Goal: Transaction & Acquisition: Purchase product/service

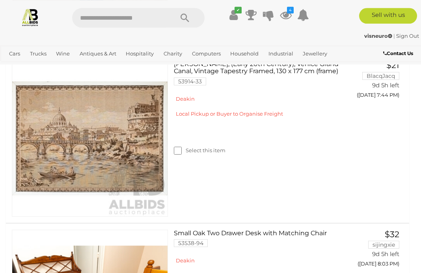
scroll to position [527, 0]
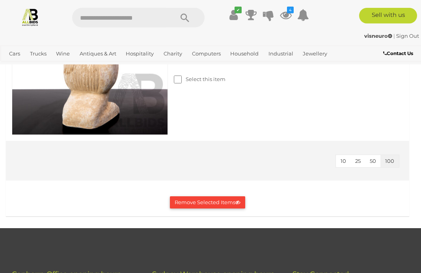
click at [212, 202] on button "Remove Selected Items" at bounding box center [207, 202] width 75 height 12
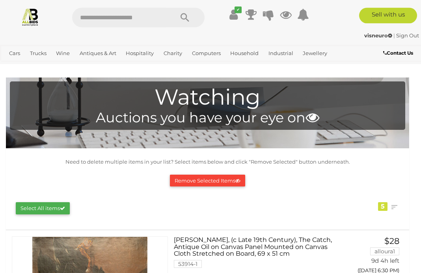
scroll to position [26, 0]
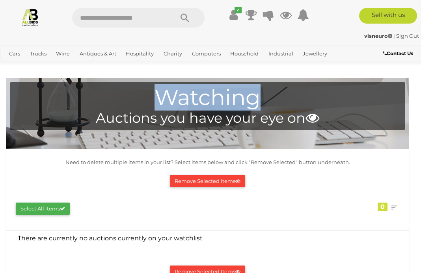
click at [0, 0] on link "View All Antiques & Art Auctions" at bounding box center [0, 0] width 0 height 0
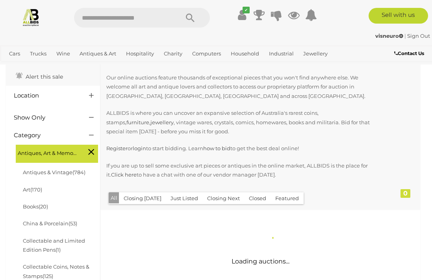
scroll to position [61, 0]
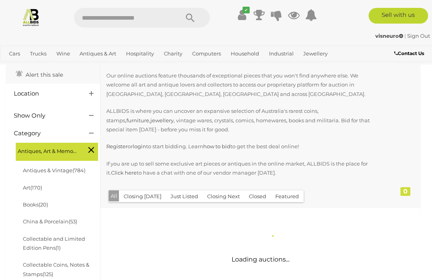
click at [60, 167] on link "Antiques & Vintage (784)" at bounding box center [54, 170] width 63 height 6
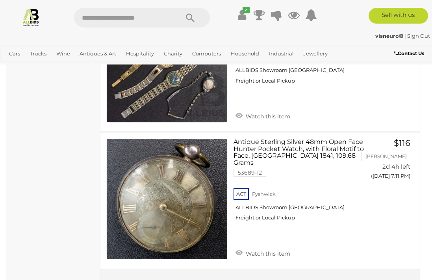
scroll to position [13471, 0]
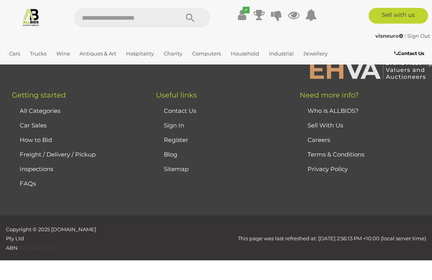
scroll to position [212, 0]
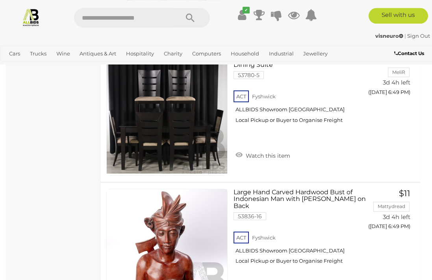
scroll to position [13438, 0]
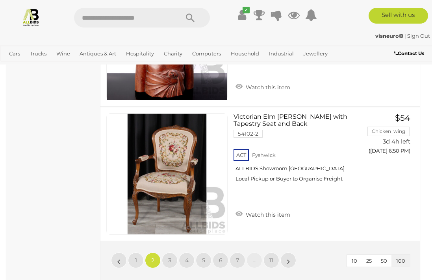
click at [172, 253] on link "3" at bounding box center [170, 261] width 16 height 16
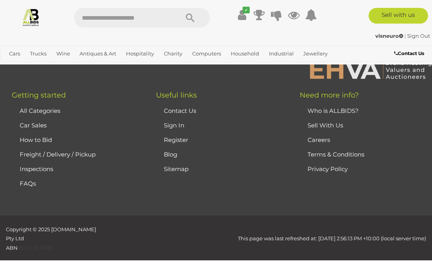
scroll to position [212, 0]
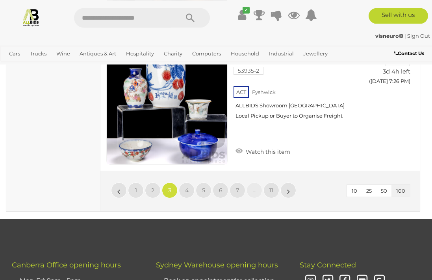
scroll to position [13700, 0]
click at [191, 183] on link "4" at bounding box center [187, 191] width 16 height 16
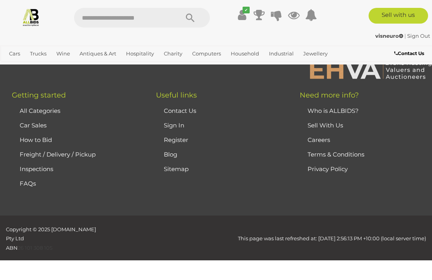
scroll to position [212, 0]
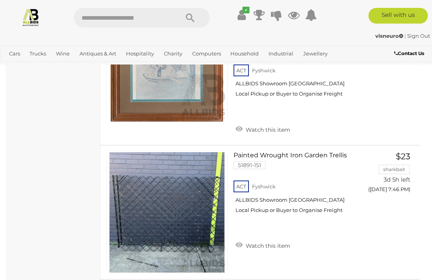
scroll to position [7728, 0]
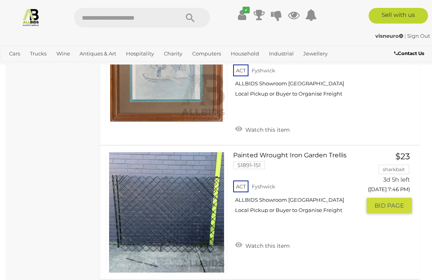
click at [169, 205] on link at bounding box center [166, 212] width 121 height 121
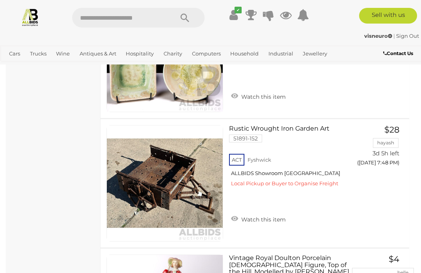
scroll to position [8100, 0]
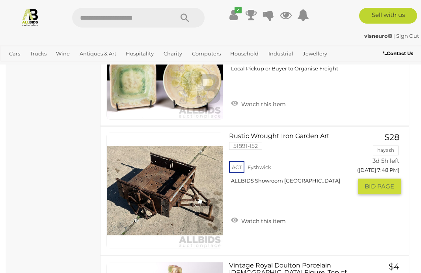
click at [261, 215] on link "Watch this item" at bounding box center [258, 221] width 59 height 12
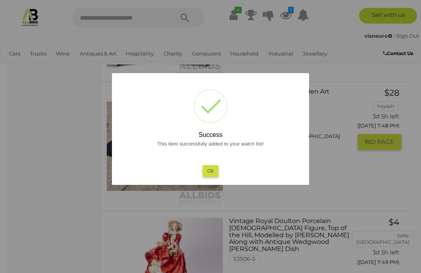
click at [217, 177] on button "Ok" at bounding box center [210, 170] width 16 height 11
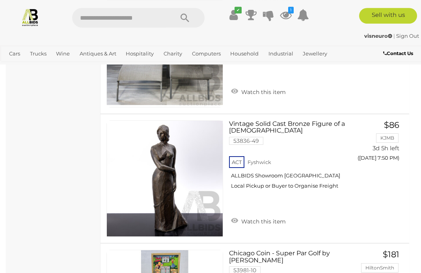
scroll to position [8609, 0]
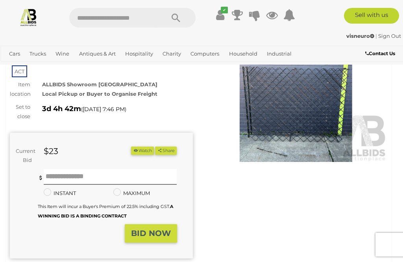
scroll to position [57, 0]
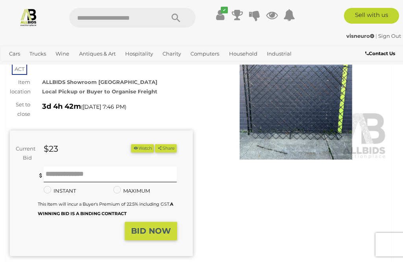
click at [314, 115] on img at bounding box center [296, 101] width 183 height 118
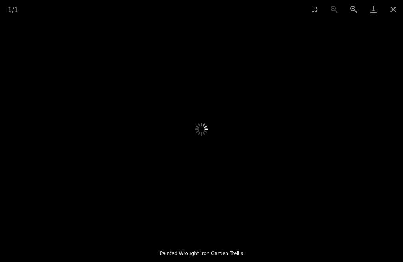
click at [398, 12] on button "Close gallery" at bounding box center [394, 9] width 20 height 19
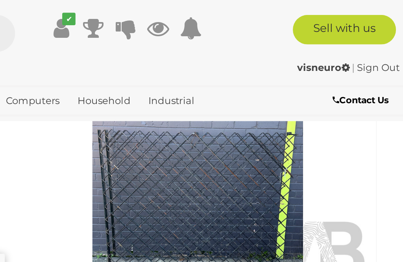
scroll to position [2, 17]
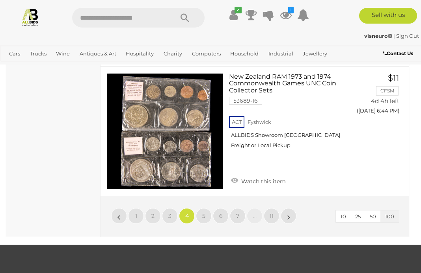
click at [205, 213] on span "5" at bounding box center [203, 216] width 3 height 7
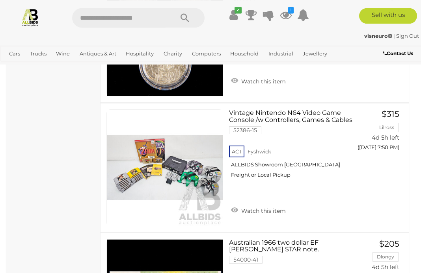
scroll to position [13197, 0]
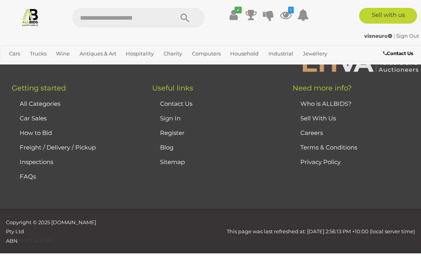
scroll to position [202, 0]
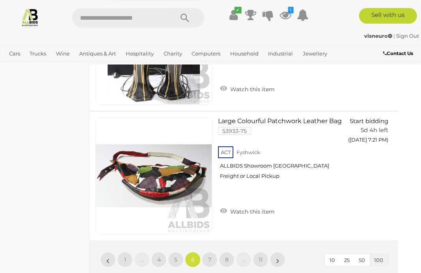
scroll to position [13100, 11]
click at [211, 252] on link "7" at bounding box center [209, 260] width 16 height 16
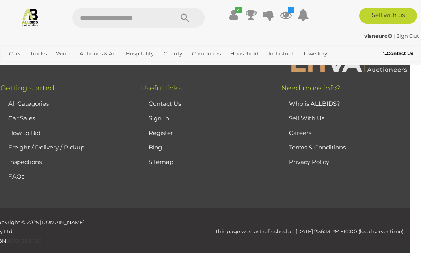
scroll to position [202, 0]
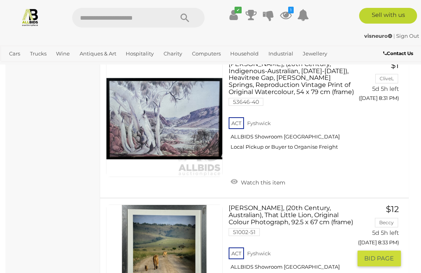
scroll to position [7002, 1]
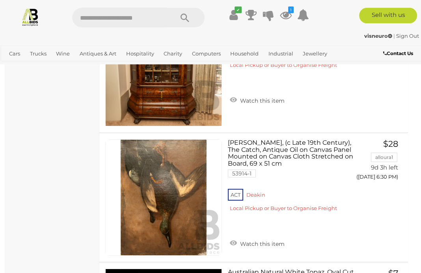
scroll to position [7465, 1]
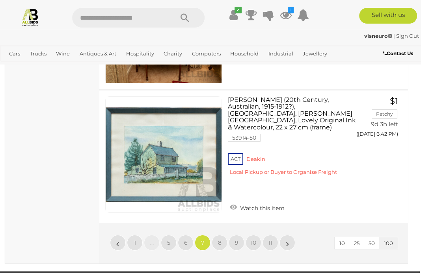
scroll to position [13218, 1]
click at [275, 235] on link "11" at bounding box center [270, 243] width 16 height 16
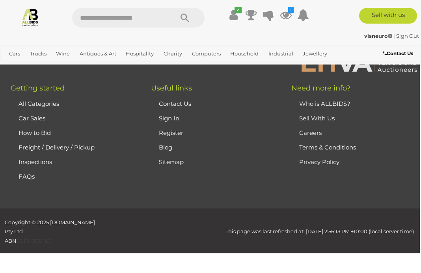
scroll to position [202, 0]
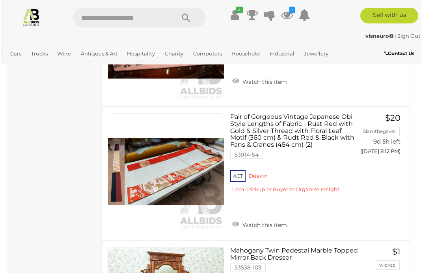
scroll to position [3322, 0]
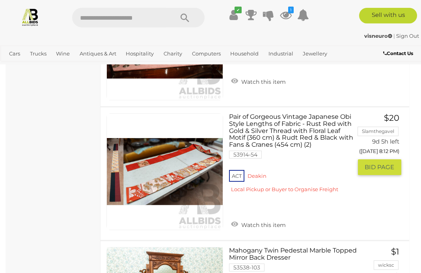
click at [189, 145] on link at bounding box center [164, 171] width 117 height 117
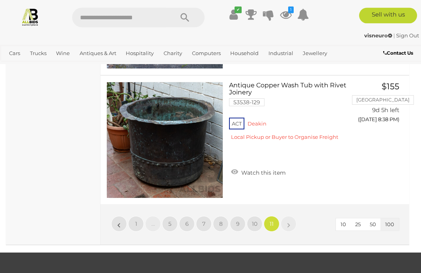
scroll to position [9728, 0]
click at [258, 216] on link "10" at bounding box center [254, 224] width 16 height 16
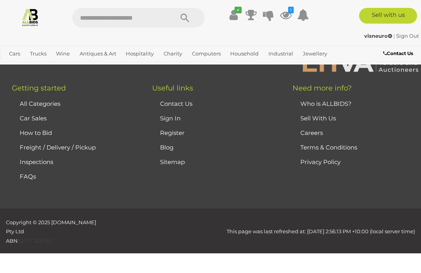
scroll to position [202, 0]
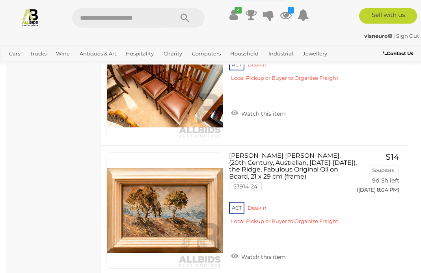
scroll to position [13078, 0]
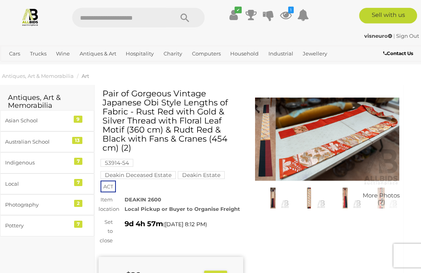
scroll to position [2, 6]
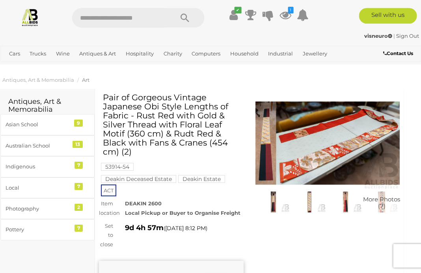
click at [348, 141] on img at bounding box center [327, 143] width 145 height 93
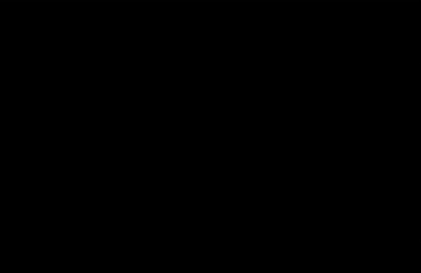
scroll to position [2, 6]
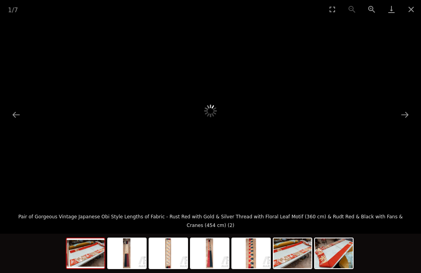
click at [397, 119] on button "Next slide" at bounding box center [404, 114] width 17 height 15
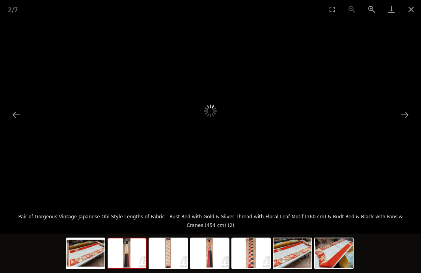
click at [403, 123] on div at bounding box center [210, 111] width 421 height 185
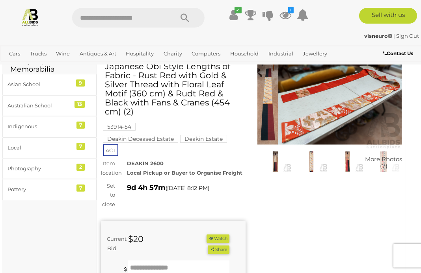
scroll to position [42, 4]
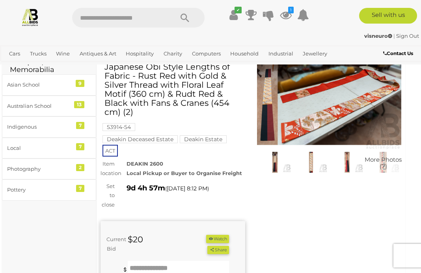
click at [219, 237] on button "Watch" at bounding box center [217, 239] width 23 height 8
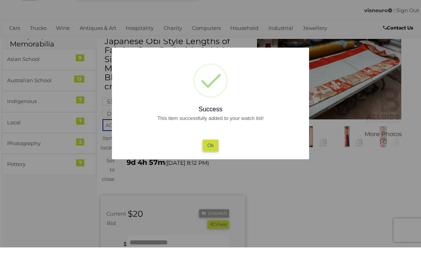
scroll to position [69, 4]
